Goal: Find specific page/section: Find specific page/section

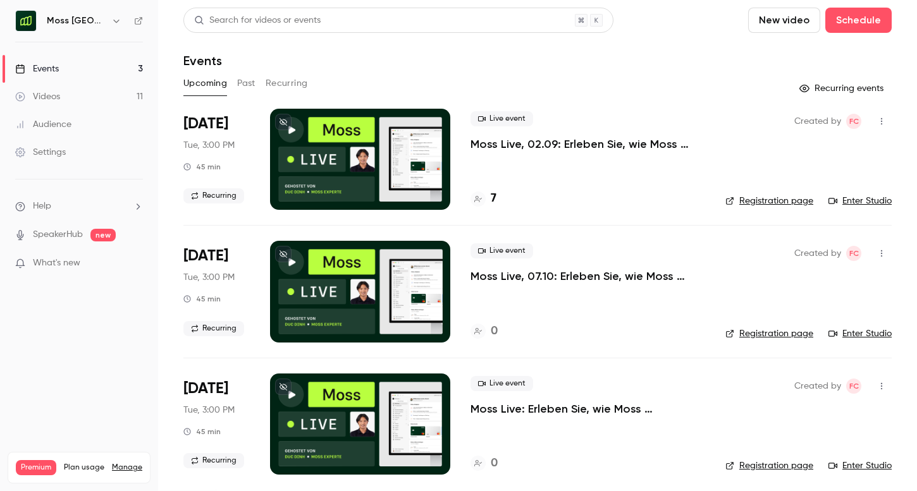
click at [487, 199] on div "7" at bounding box center [483, 198] width 26 height 17
